Goal: Check status: Check status

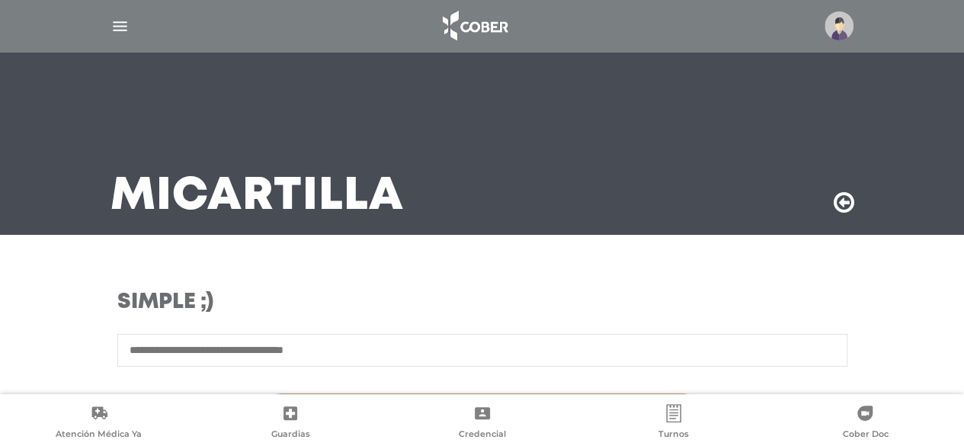
click at [841, 18] on img at bounding box center [838, 25] width 29 height 29
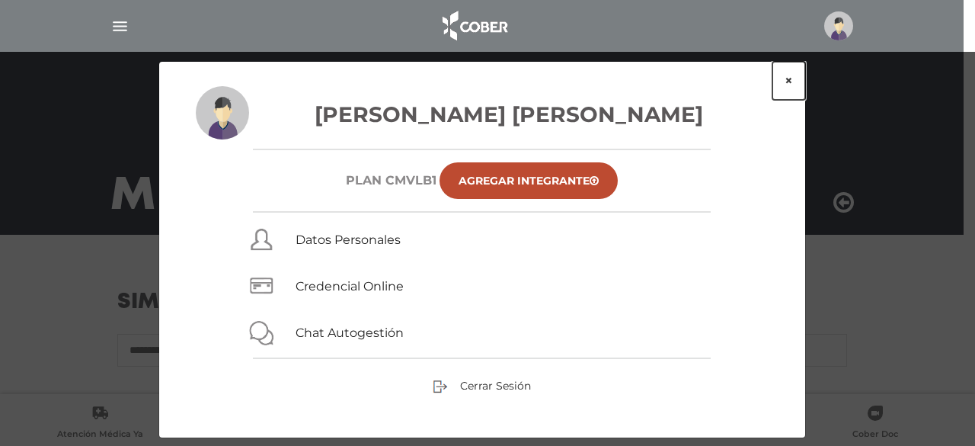
click at [792, 74] on button "×" at bounding box center [789, 81] width 33 height 38
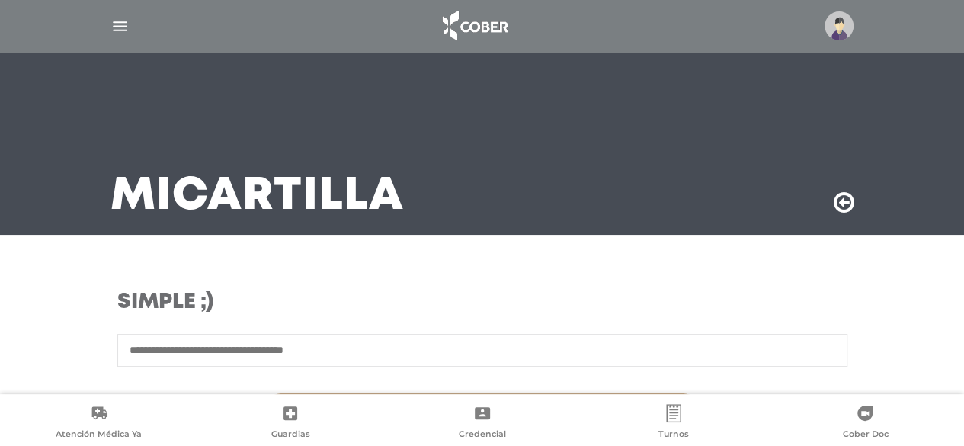
click at [116, 28] on img "button" at bounding box center [119, 26] width 19 height 19
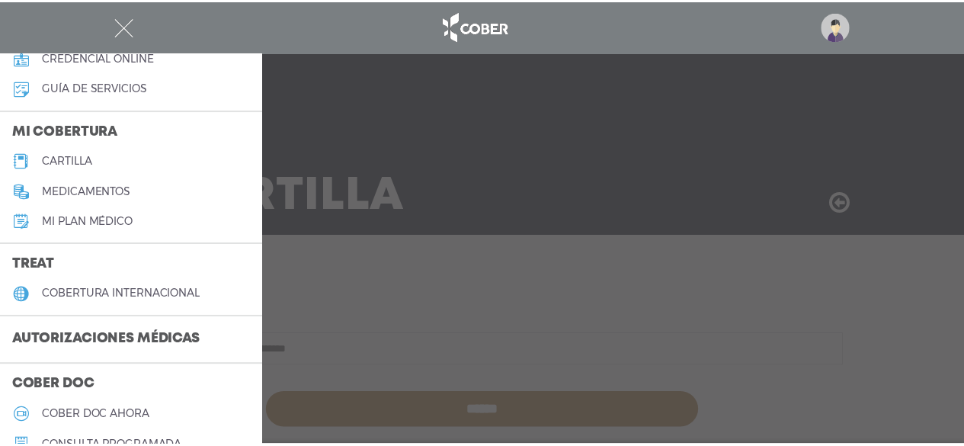
scroll to position [152, 0]
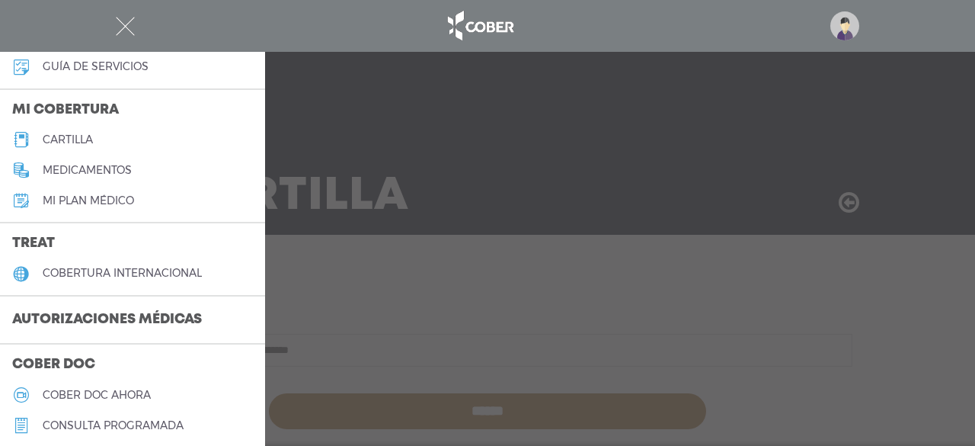
click at [145, 331] on h3 "Autorizaciones médicas" at bounding box center [107, 320] width 214 height 29
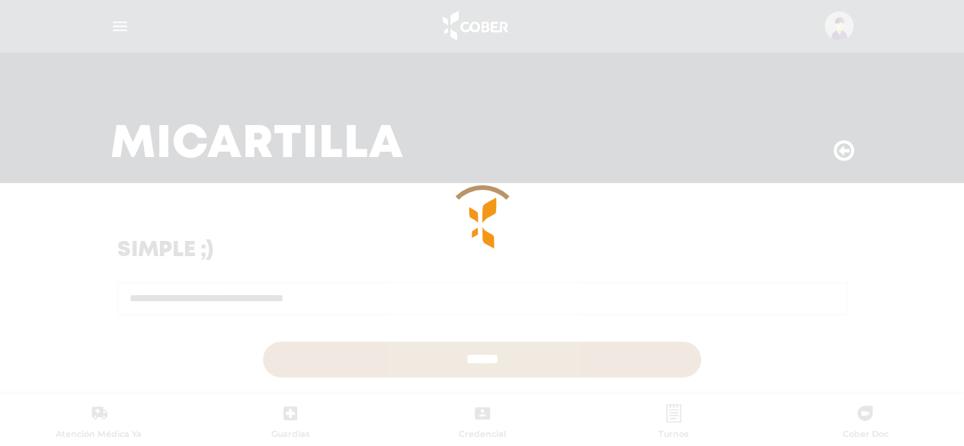
scroll to position [76, 0]
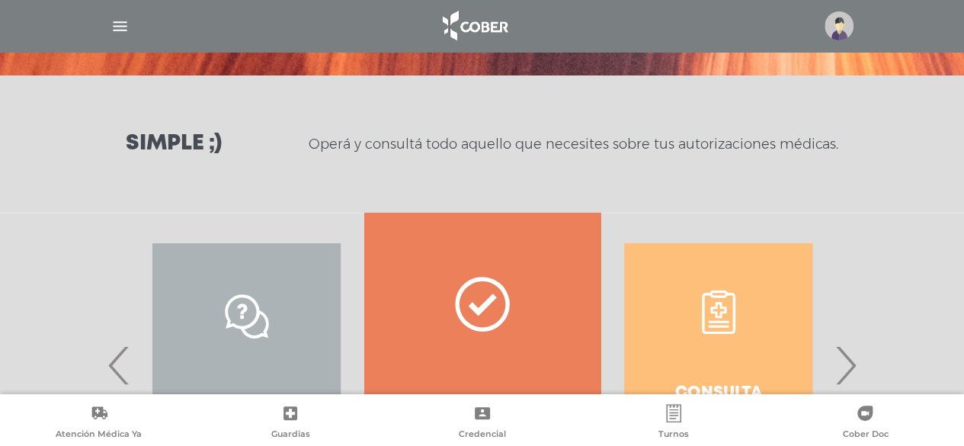
scroll to position [229, 0]
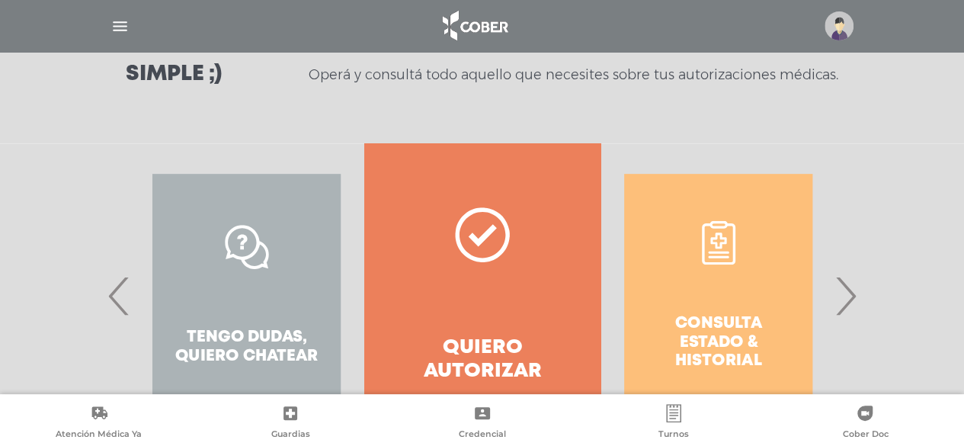
click at [845, 286] on span "›" at bounding box center [845, 295] width 30 height 82
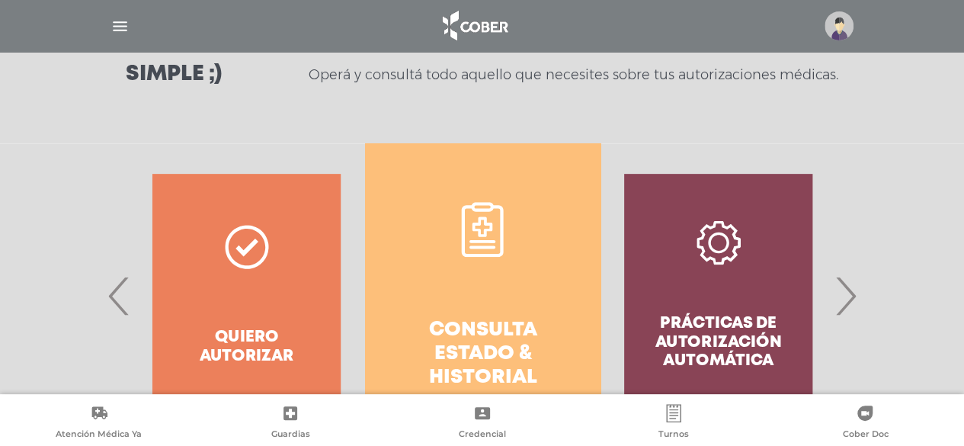
click at [382, 283] on link "Consulta estado & historial" at bounding box center [482, 295] width 235 height 305
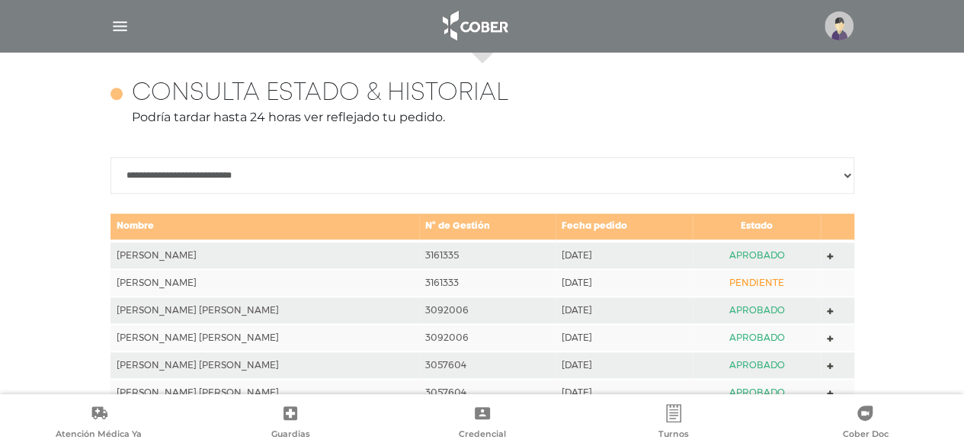
scroll to position [677, 0]
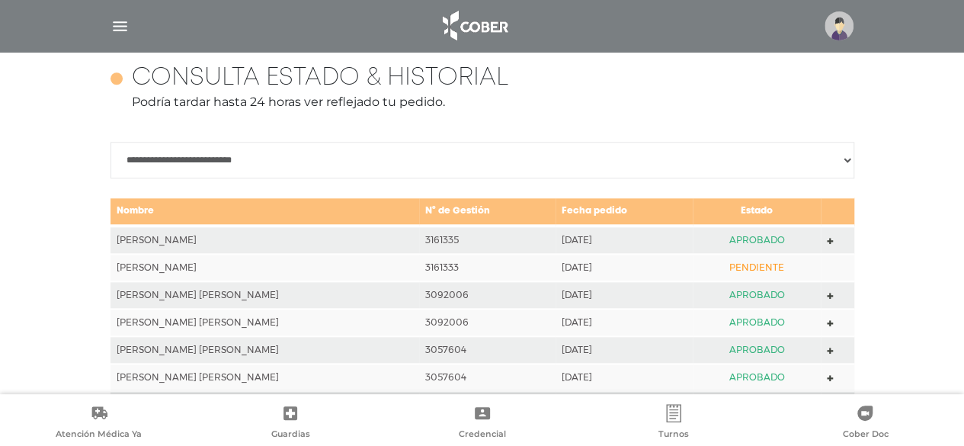
click at [827, 235] on icon at bounding box center [830, 239] width 7 height 11
click at [740, 292] on td "APROBADO" at bounding box center [757, 294] width 128 height 27
click at [728, 266] on td "PENDIENTE" at bounding box center [757, 267] width 128 height 27
drag, startPoint x: 429, startPoint y: 266, endPoint x: 344, endPoint y: 270, distance: 84.7
click at [344, 270] on tr "[PERSON_NAME] 3161333 [DATE] PENDIENTE" at bounding box center [482, 267] width 744 height 27
